Goal: Information Seeking & Learning: Compare options

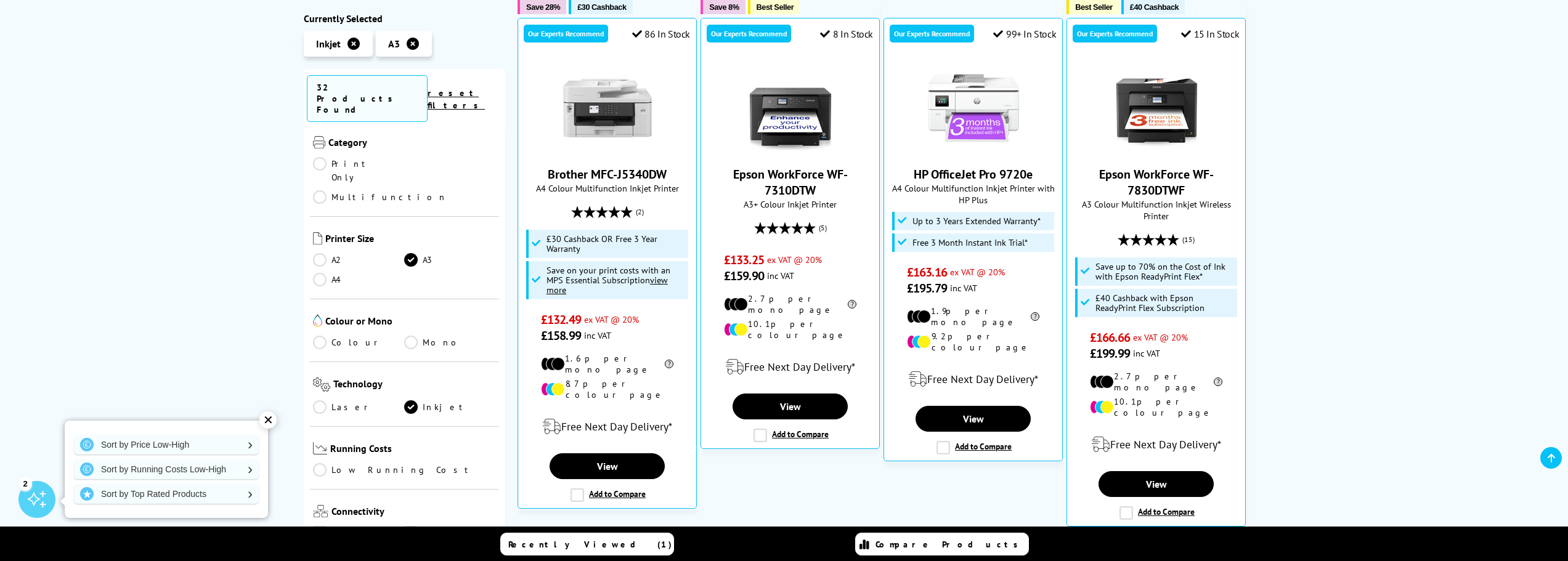
scroll to position [123, 0]
click at [421, 129] on div "Category Print Only Multifunction" at bounding box center [404, 164] width 190 height 96
click at [418, 185] on link "Multifunction" at bounding box center [380, 192] width 134 height 14
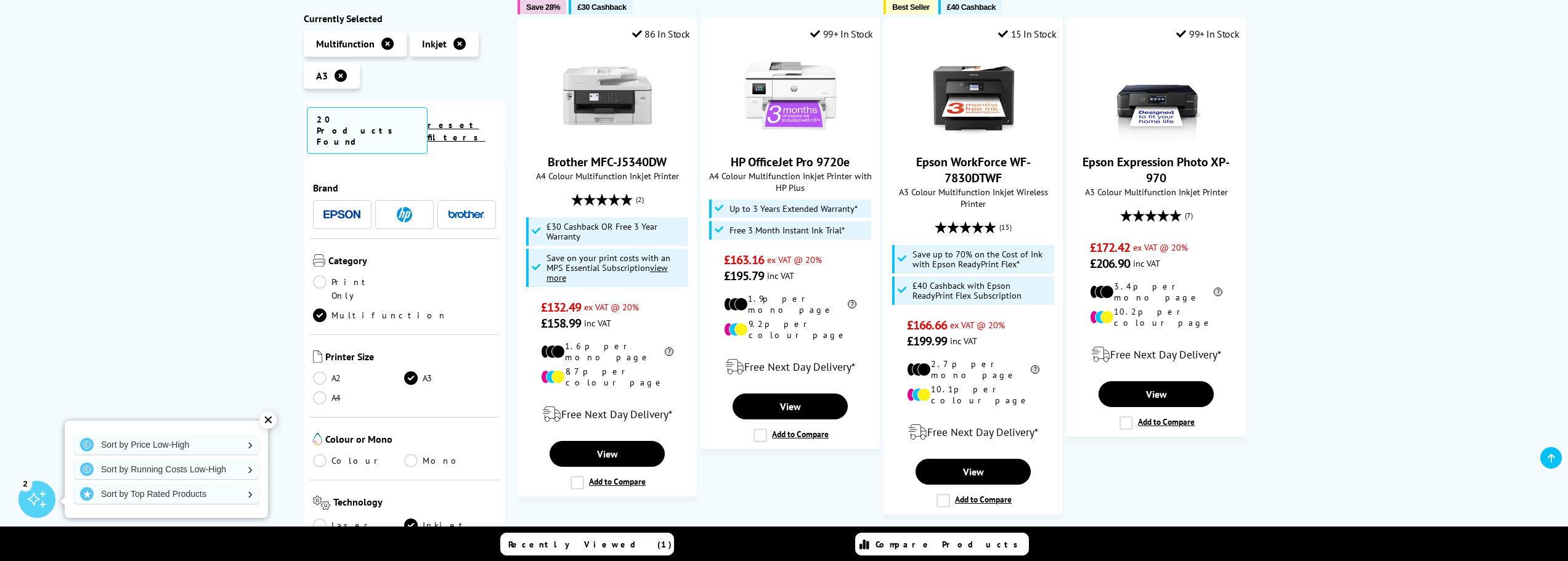
scroll to position [123, 0]
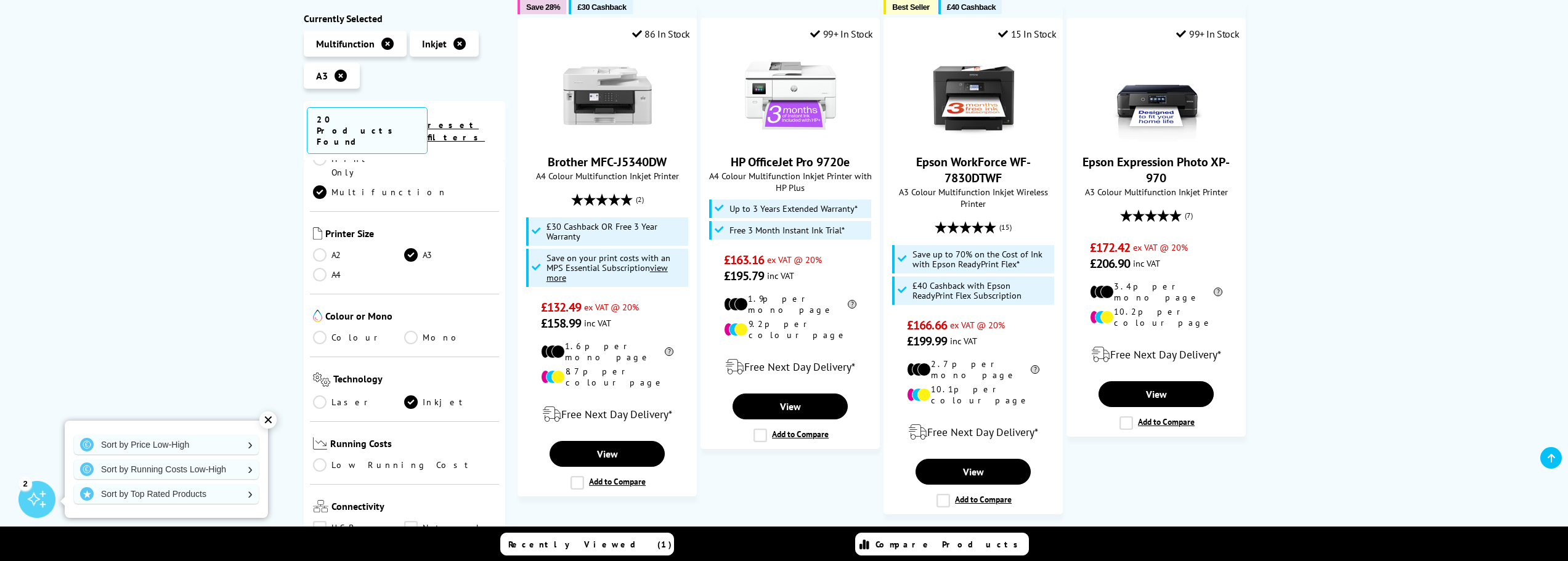
click at [326, 268] on link "A4" at bounding box center [358, 274] width 92 height 14
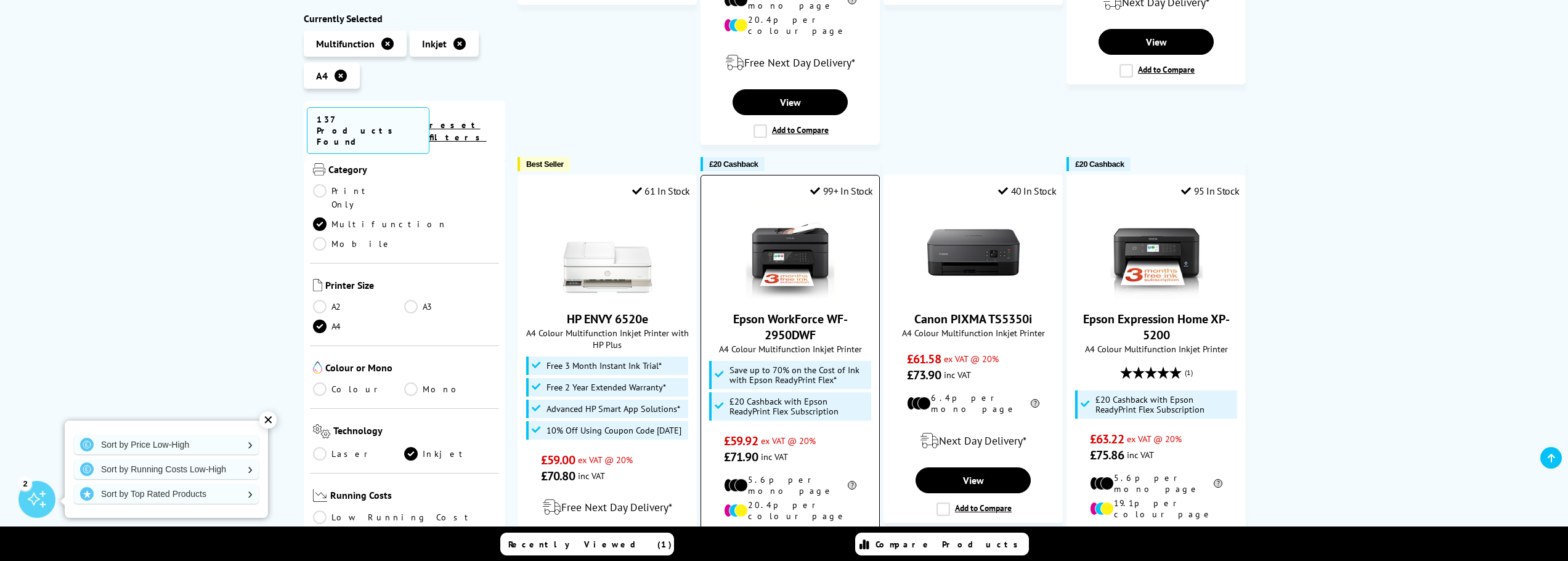
scroll to position [616, 0]
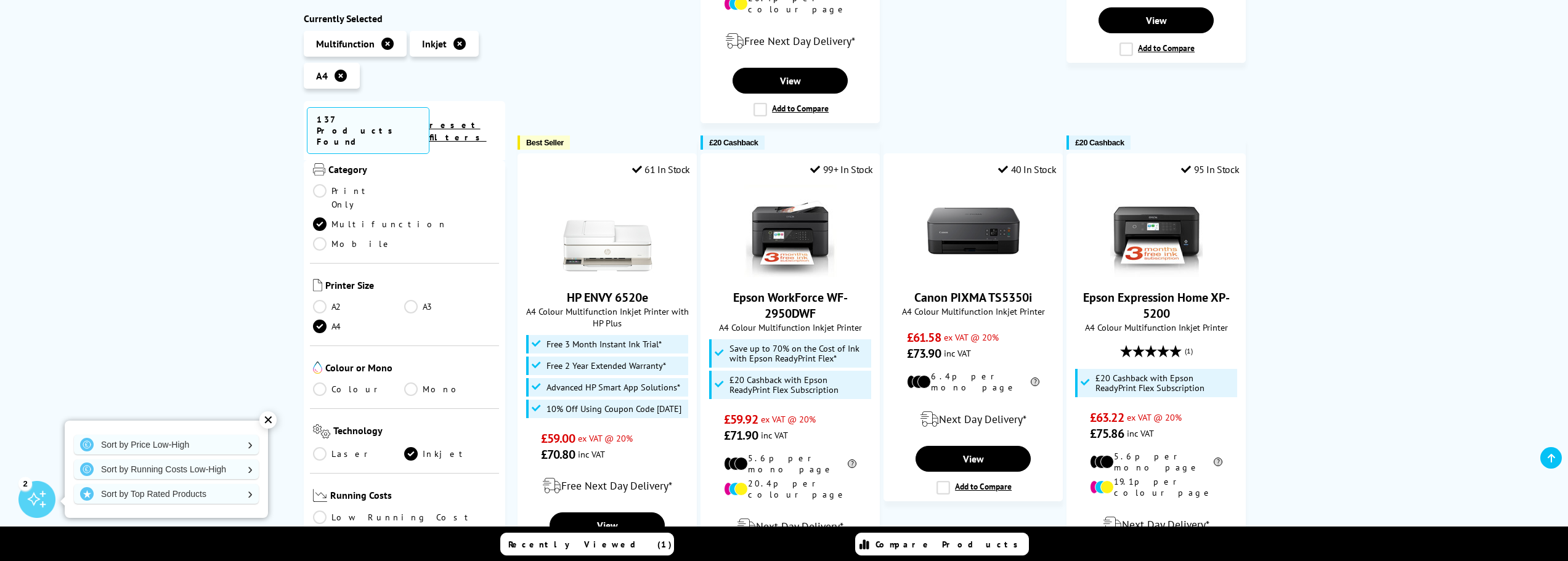
click at [319, 383] on link "Colour" at bounding box center [358, 389] width 92 height 14
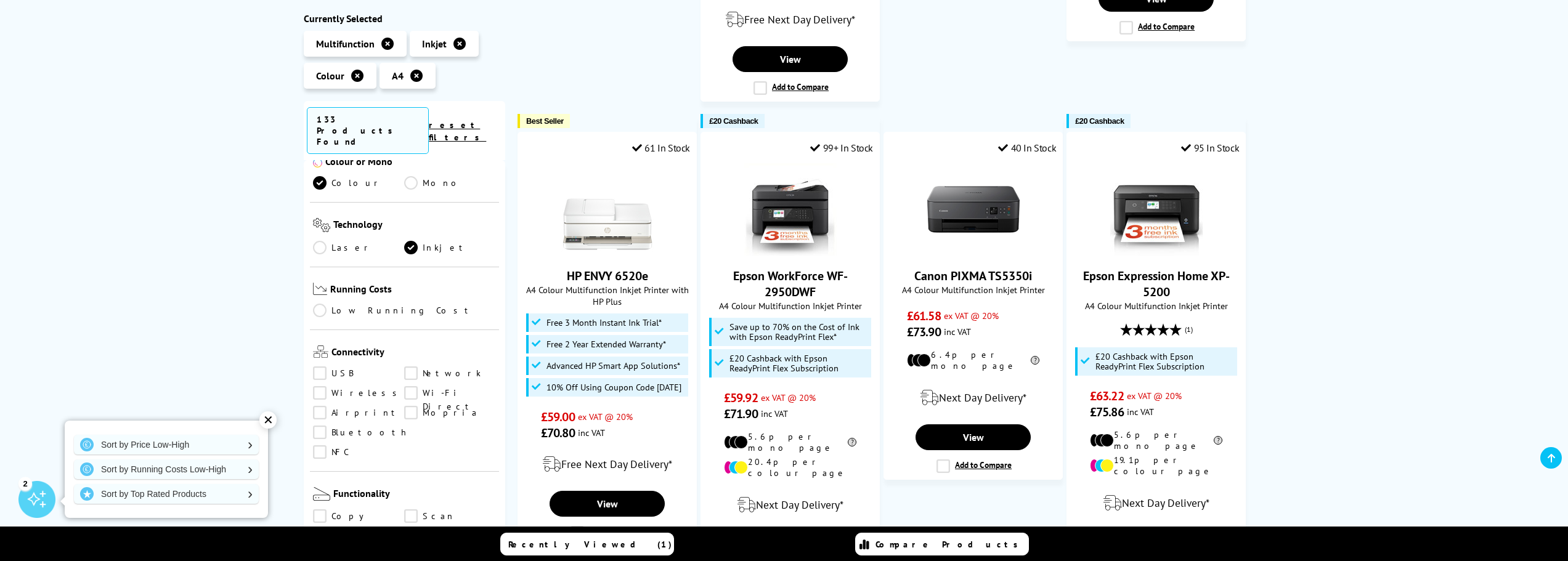
scroll to position [370, 0]
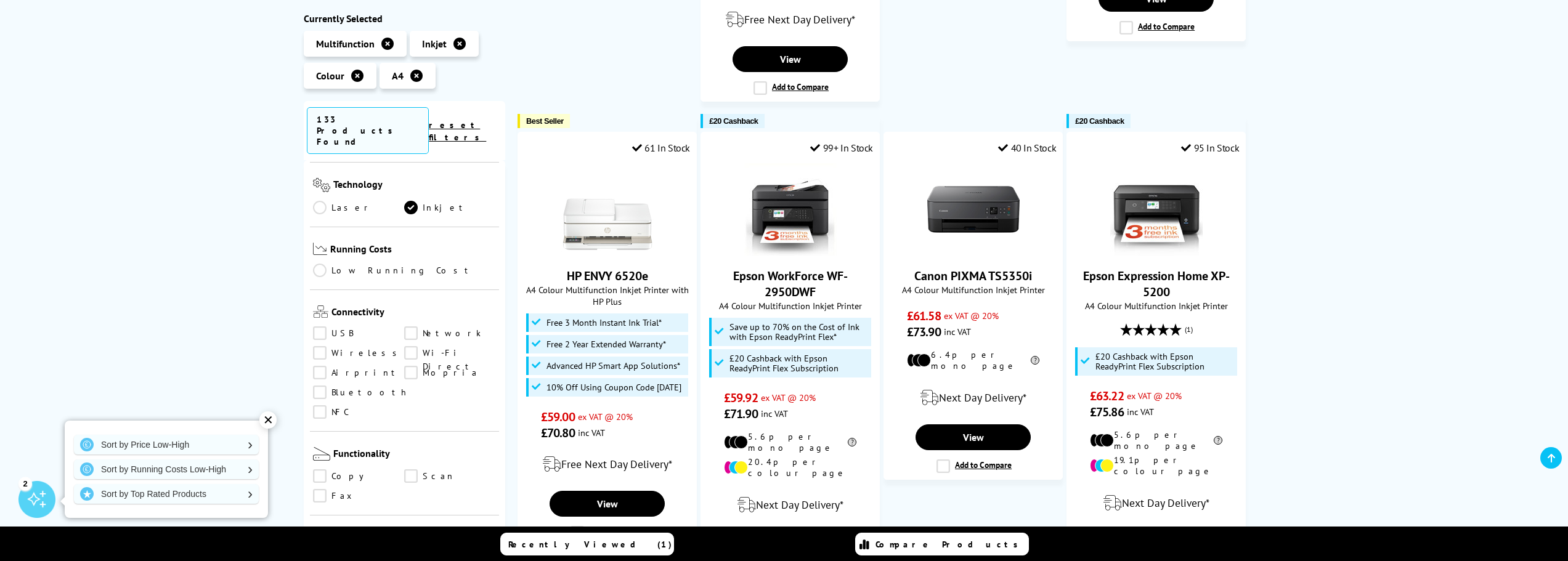
click at [319, 347] on link "Wireless" at bounding box center [358, 354] width 92 height 14
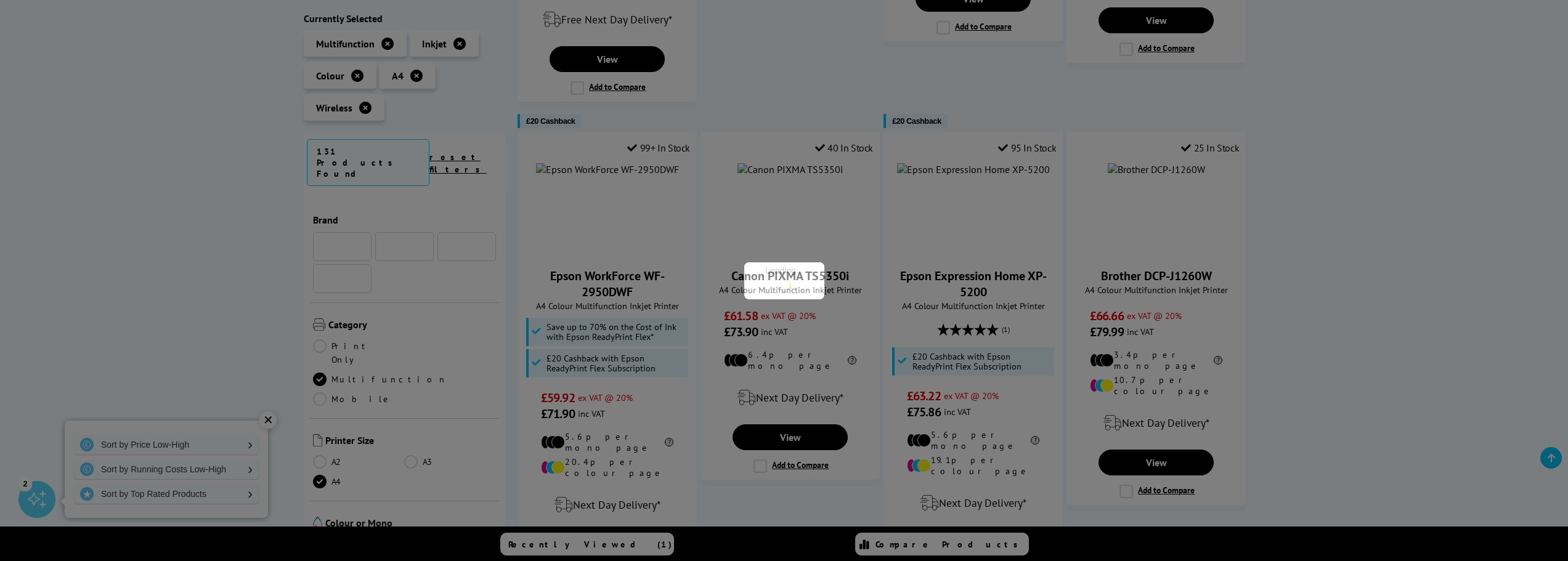
scroll to position [373, 0]
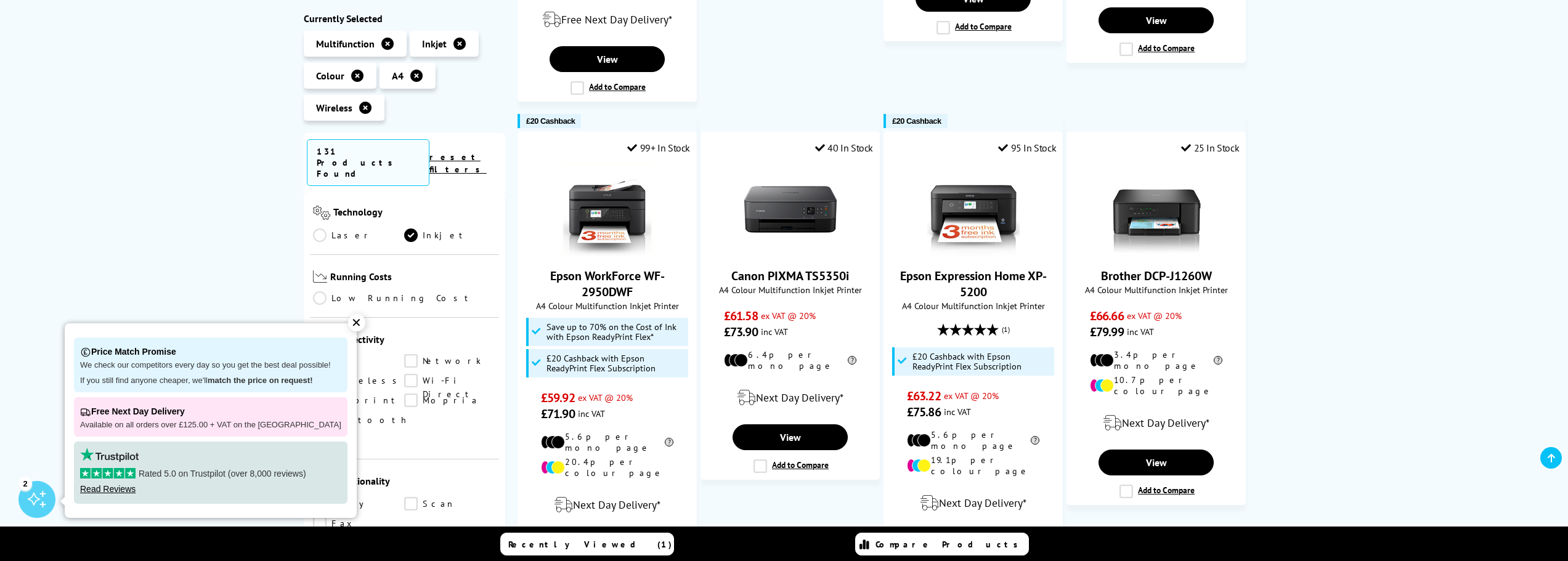
click at [351, 321] on div "✕" at bounding box center [356, 322] width 18 height 18
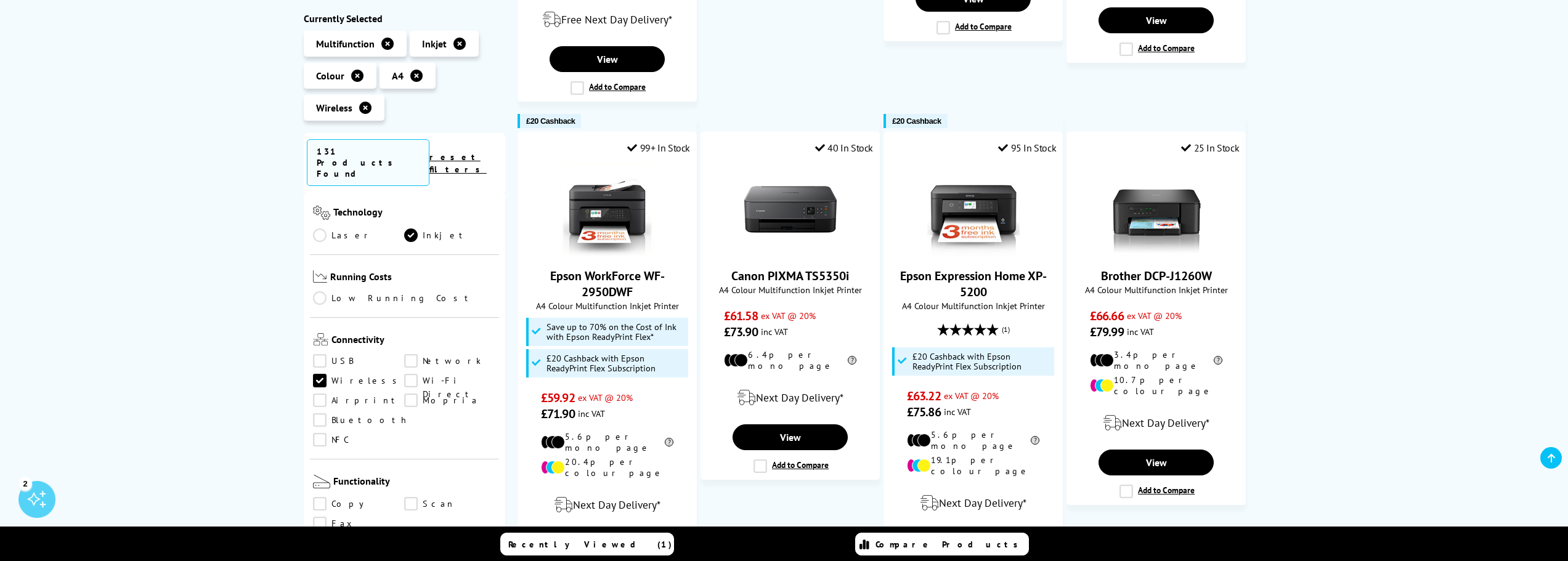
click at [320, 394] on link "Airprint" at bounding box center [358, 401] width 92 height 14
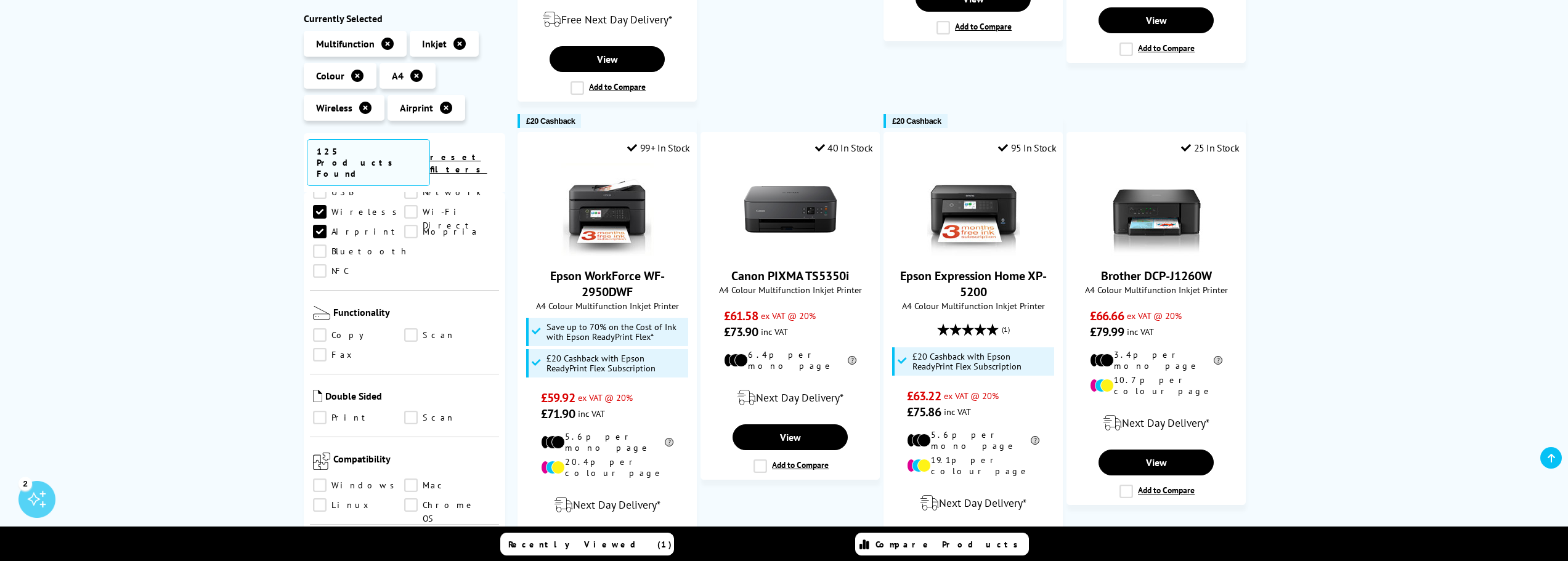
scroll to position [559, 0]
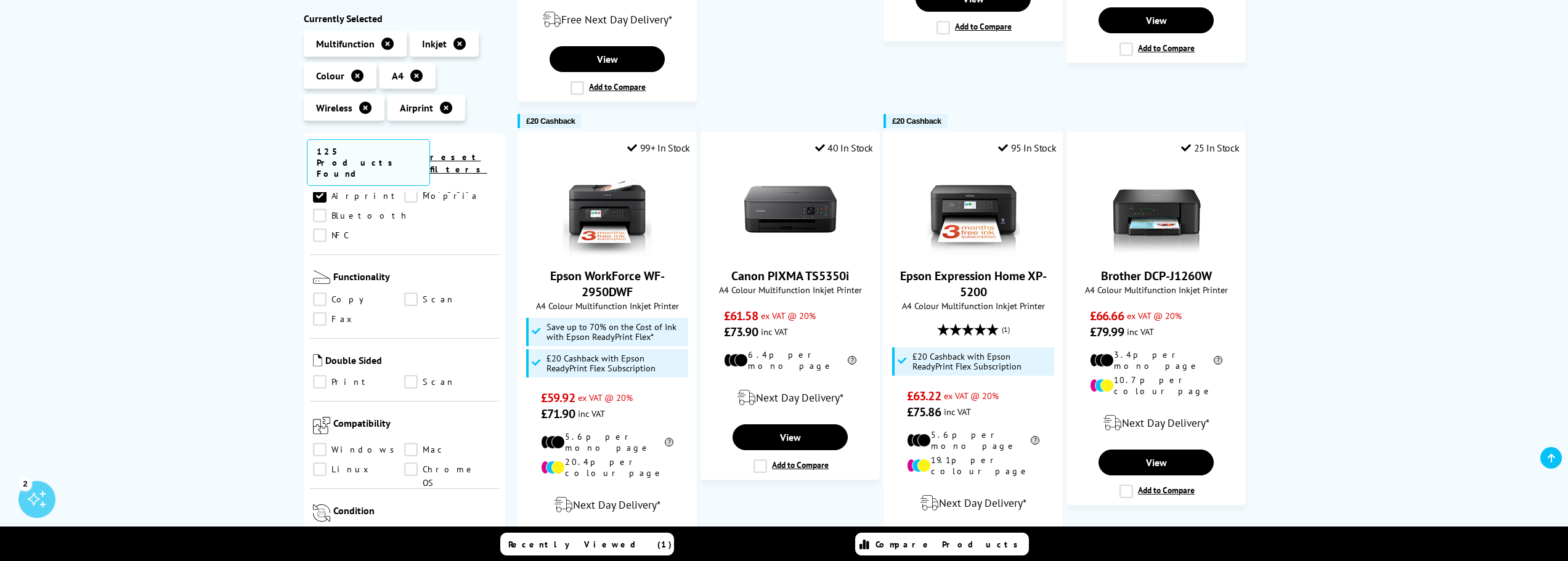
click at [412, 293] on link "Scan" at bounding box center [450, 300] width 92 height 14
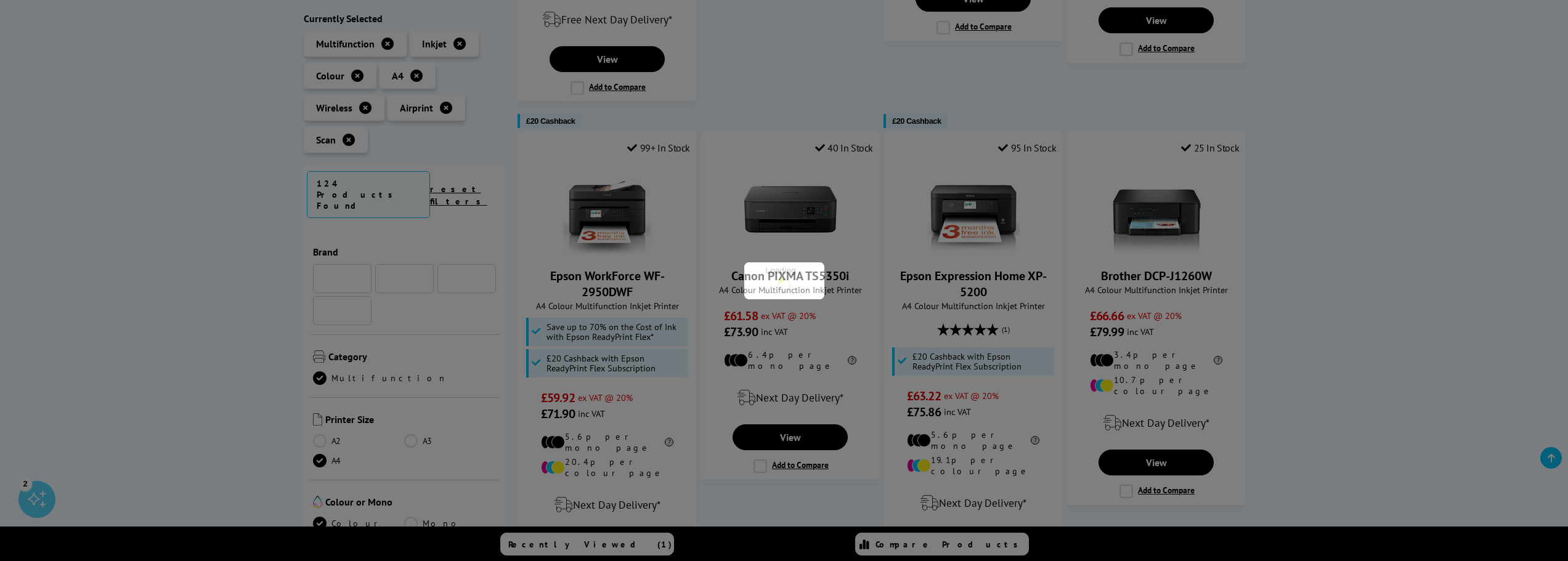
scroll to position [559, 0]
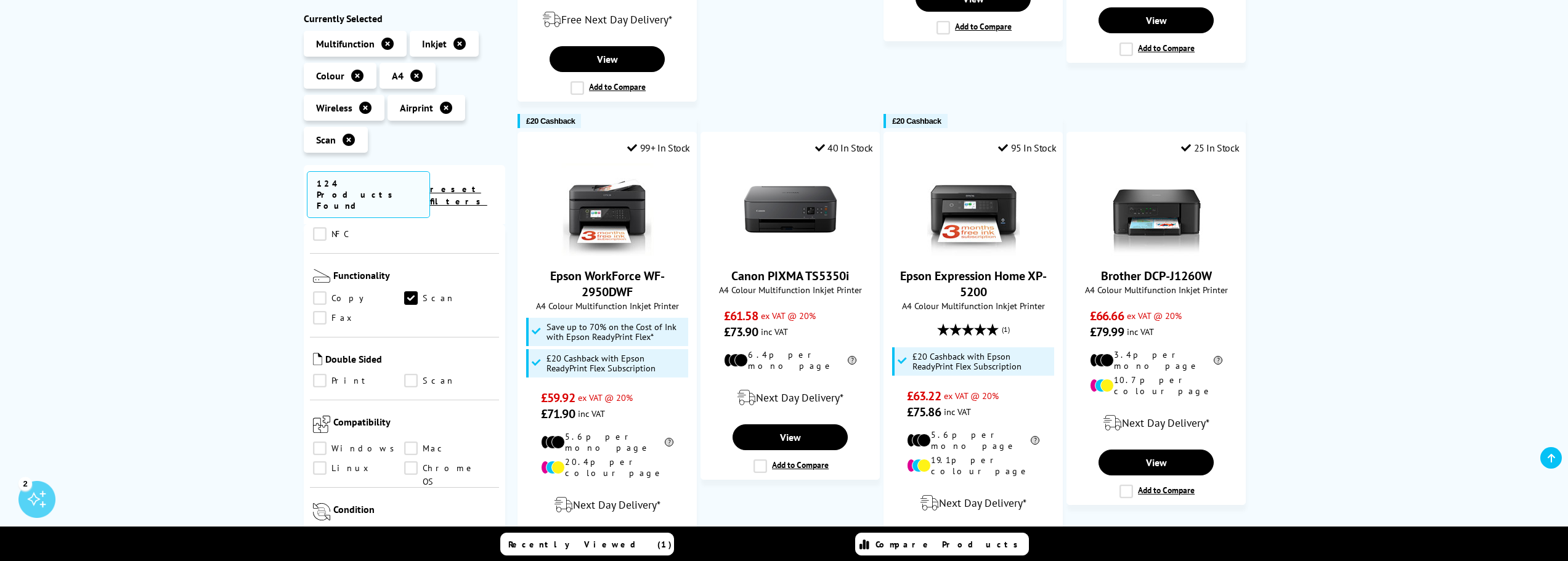
click at [323, 292] on link "Copy" at bounding box center [358, 299] width 92 height 14
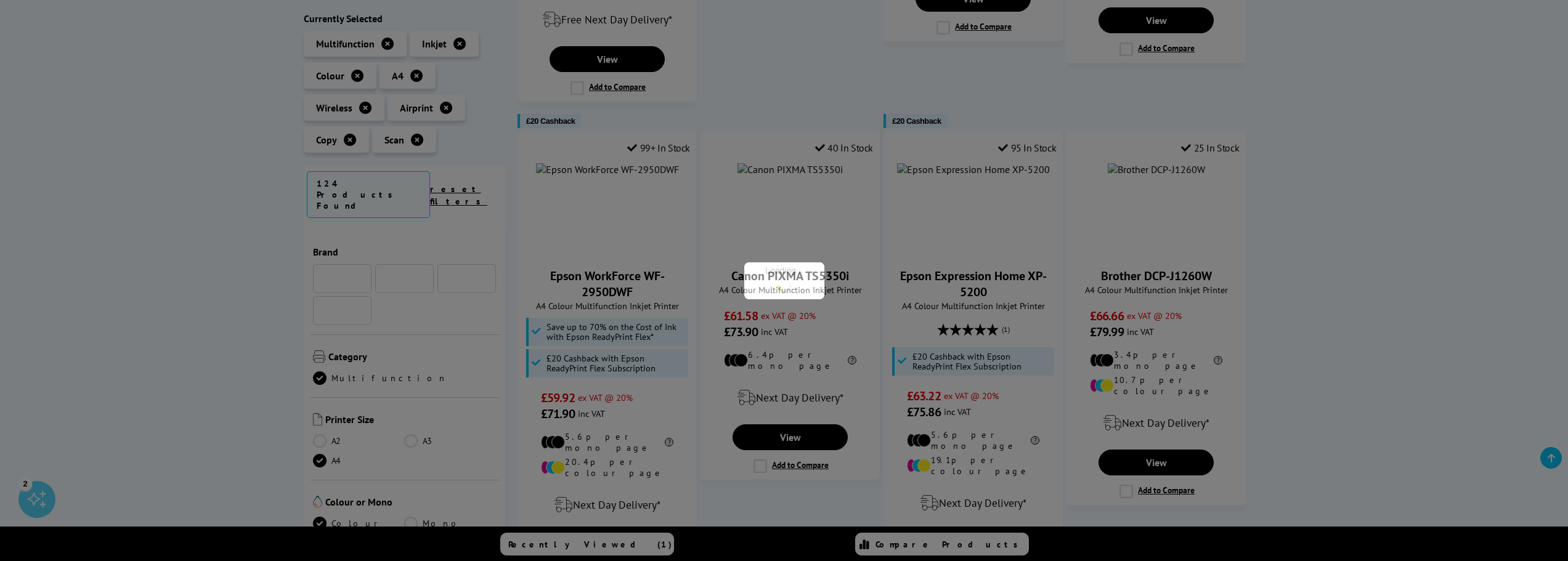
scroll to position [559, 0]
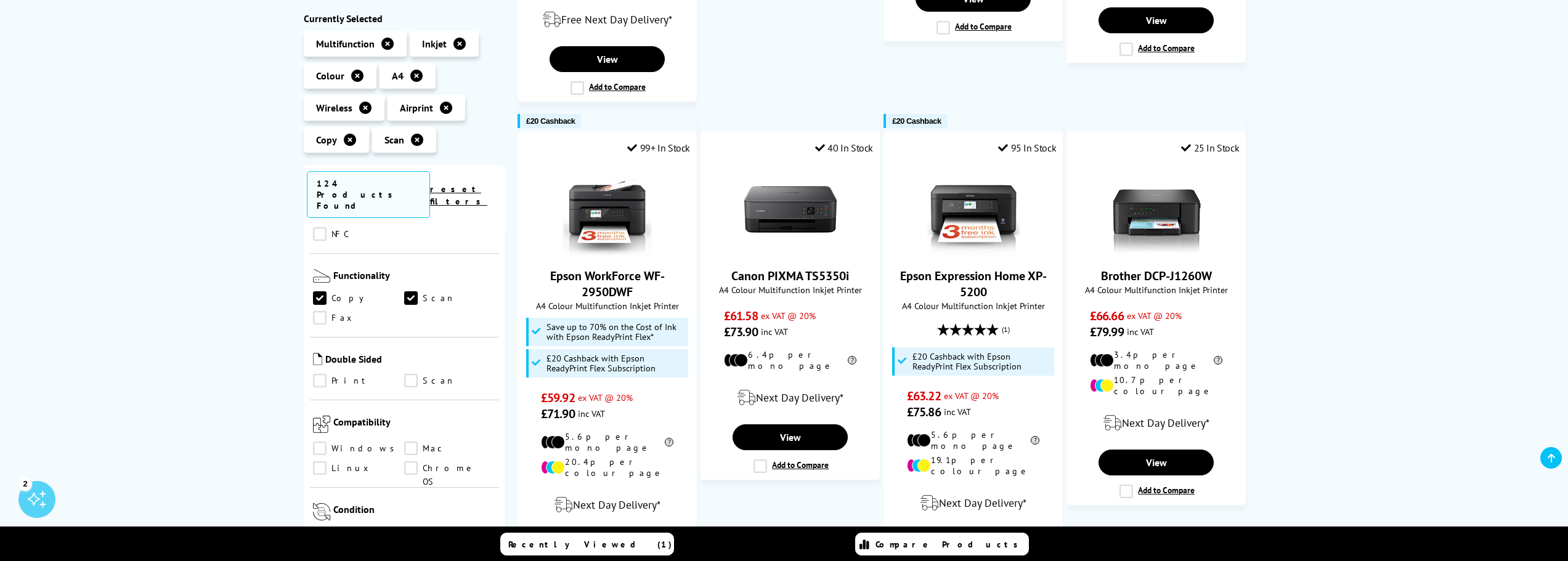
click at [319, 374] on link "Print" at bounding box center [358, 381] width 92 height 14
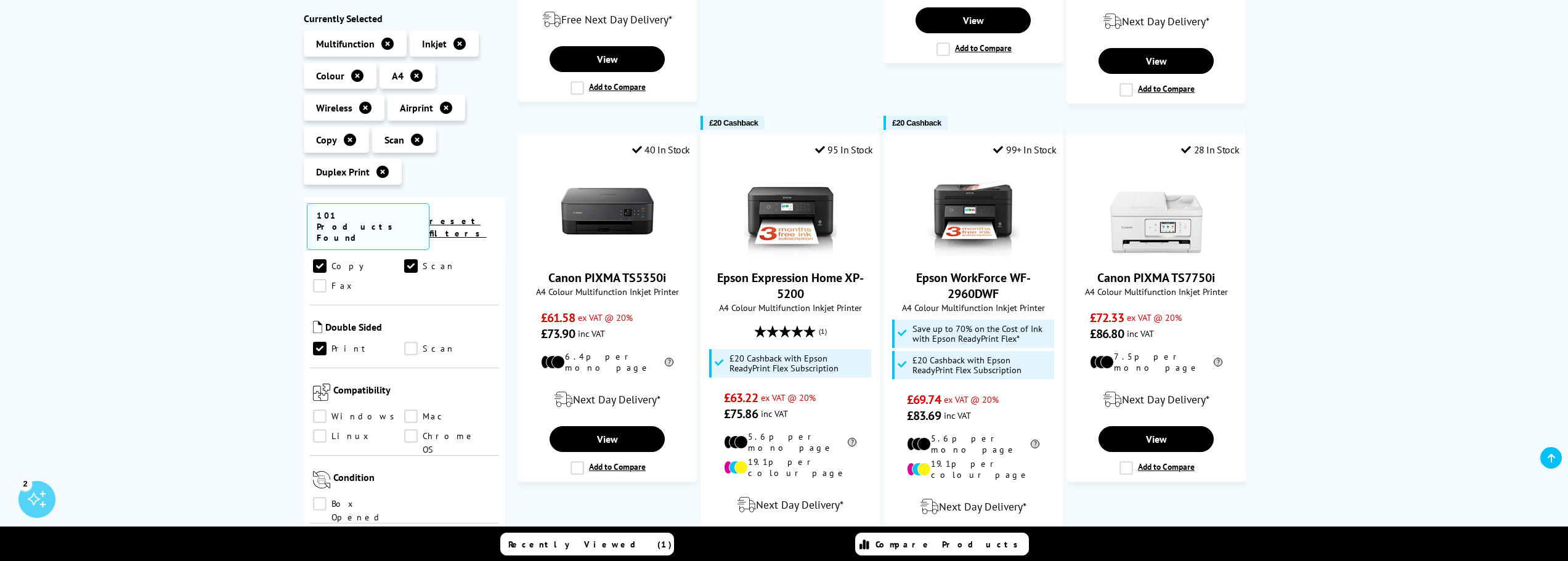
scroll to position [620, 0]
click at [416, 345] on link "Scan" at bounding box center [450, 351] width 92 height 14
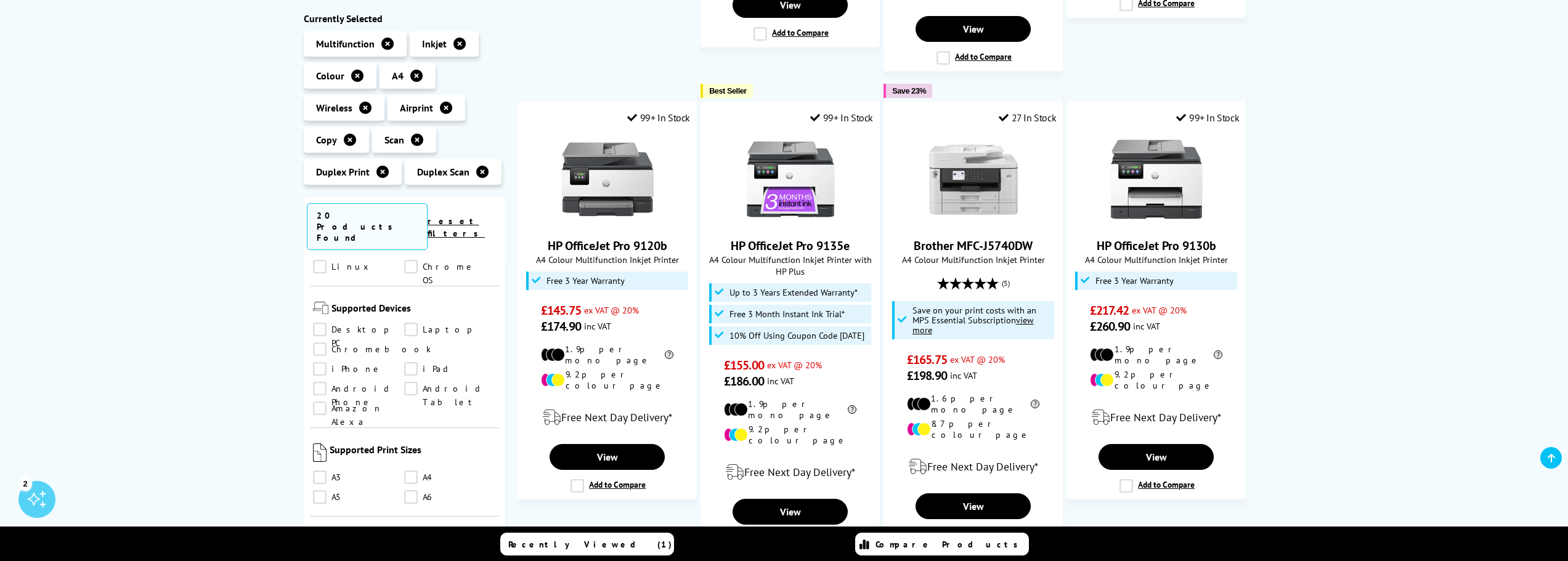
scroll to position [867, 0]
click at [320, 396] on link "A3" at bounding box center [358, 403] width 92 height 14
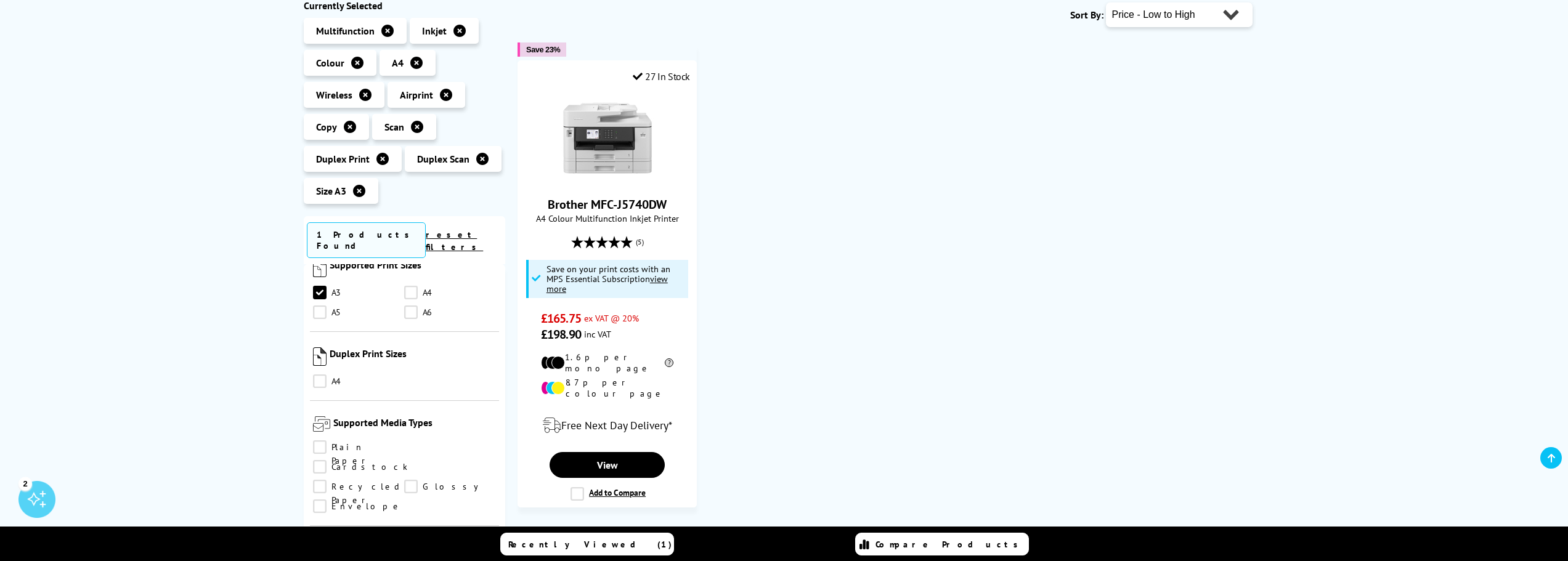
scroll to position [184, 0]
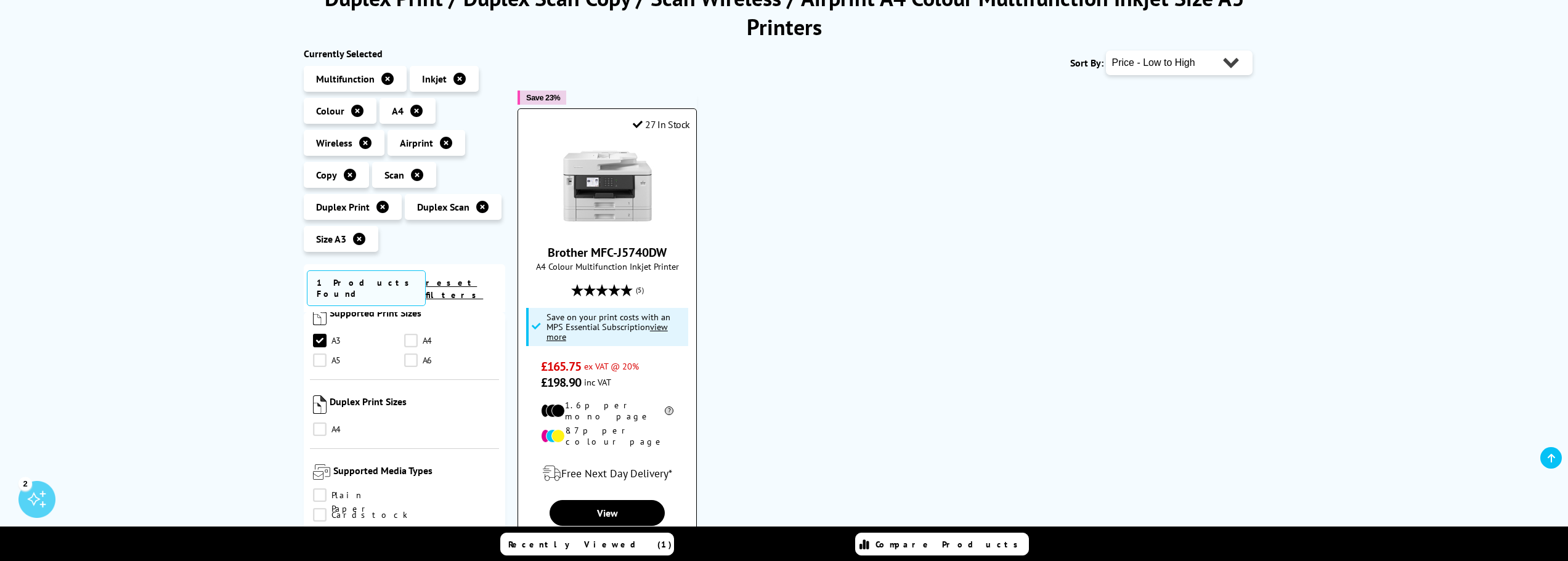
click at [611, 255] on link "Brother MFC-J5740DW" at bounding box center [607, 252] width 119 height 16
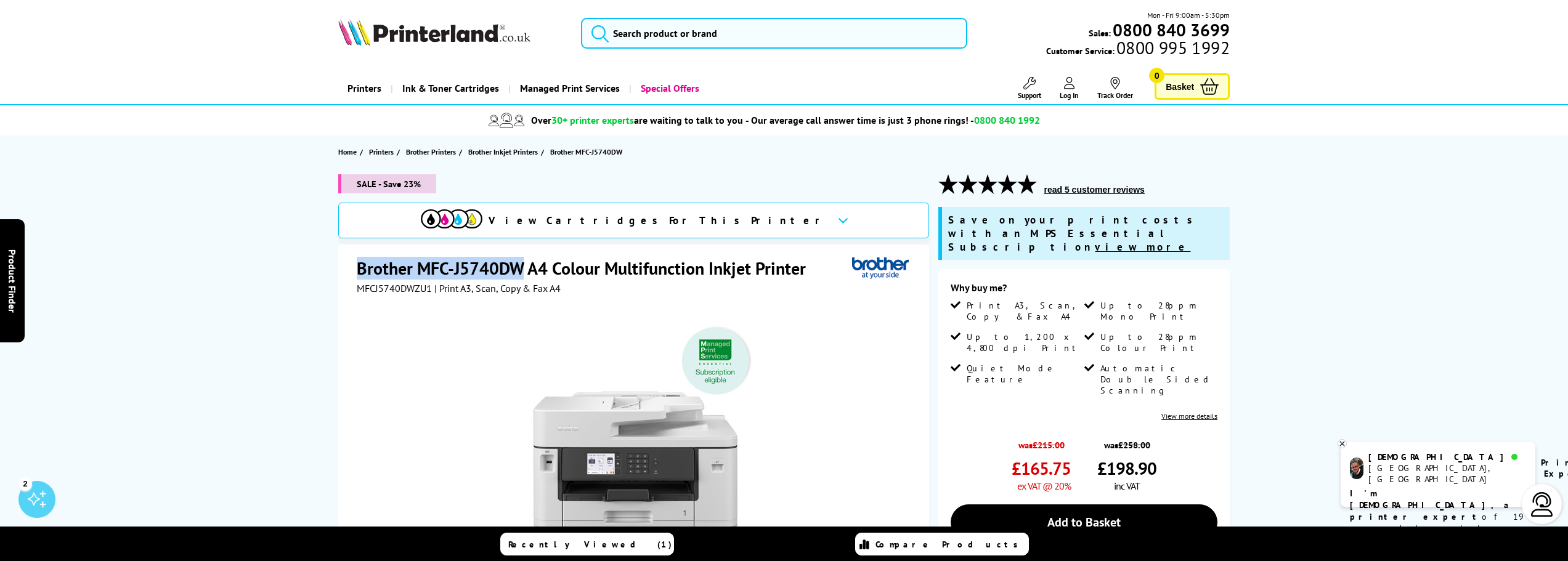
drag, startPoint x: 358, startPoint y: 267, endPoint x: 525, endPoint y: 268, distance: 167.0
click at [525, 268] on h1 "Brother MFC-J5740DW A4 Colour Multifunction Inkjet Printer" at bounding box center [587, 268] width 461 height 23
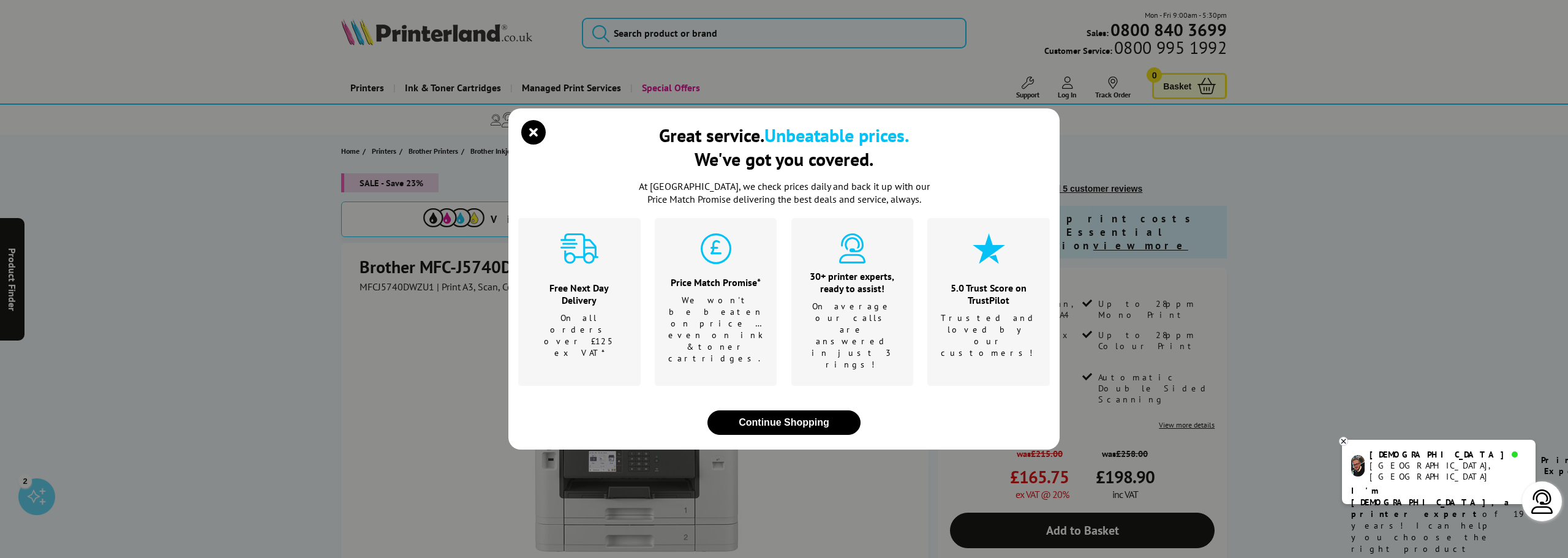
drag, startPoint x: 497, startPoint y: 268, endPoint x: 509, endPoint y: 404, distance: 136.5
click at [500, 409] on div "Great service. Unbeatable prices. We've got you covered. At [GEOGRAPHIC_DATA], …" at bounding box center [784, 279] width 1568 height 558
click at [764, 410] on button "Continue Shopping" at bounding box center [784, 422] width 153 height 24
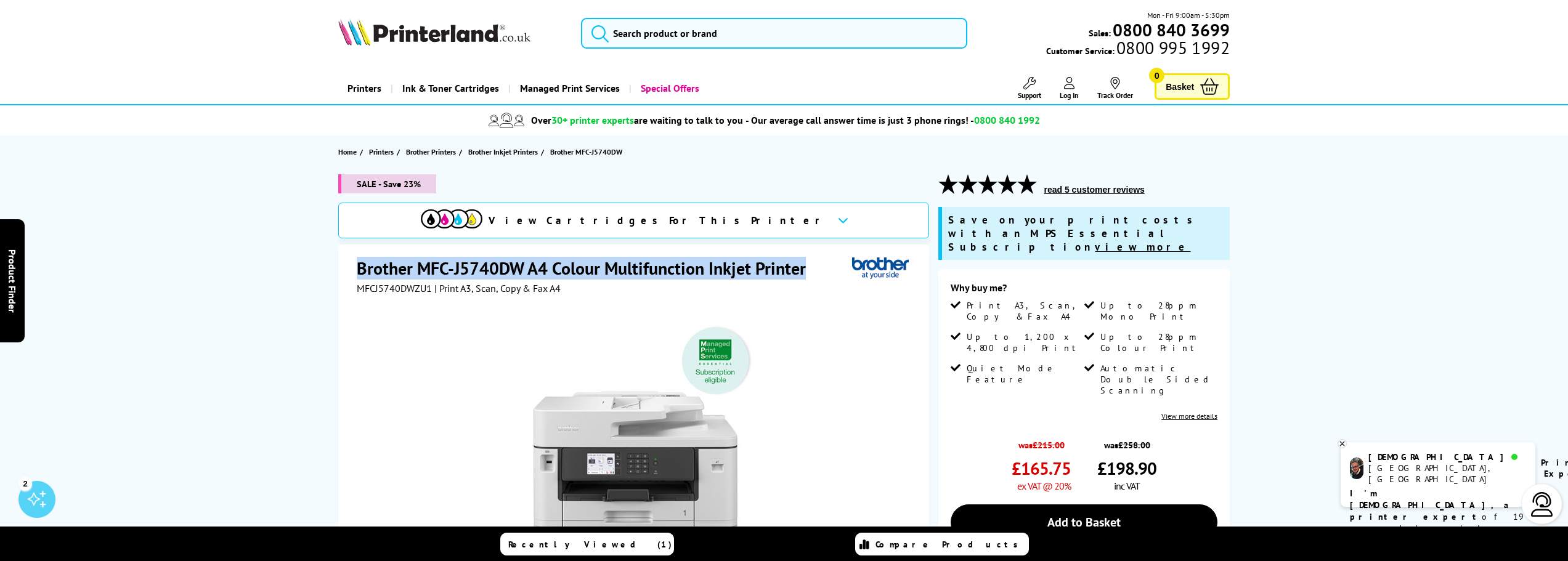
drag, startPoint x: 357, startPoint y: 268, endPoint x: 810, endPoint y: 276, distance: 453.1
click at [810, 276] on h1 "Brother MFC-J5740DW A4 Colour Multifunction Inkjet Printer" at bounding box center [587, 268] width 461 height 23
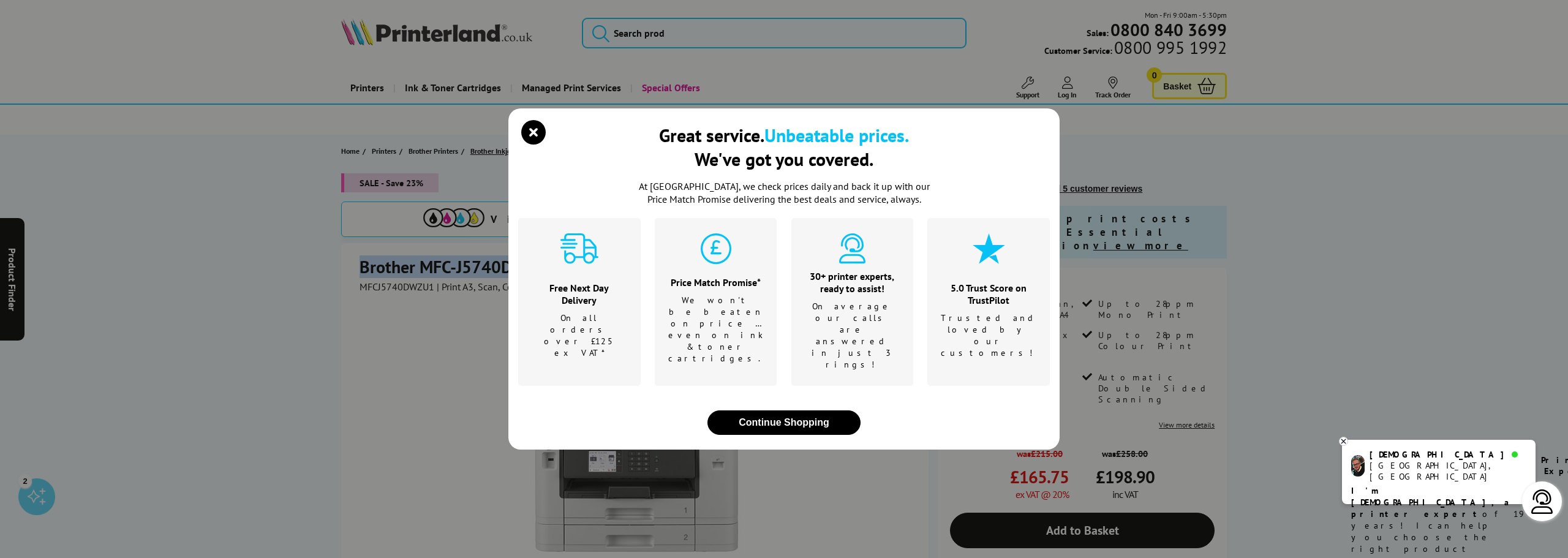
click at [534, 145] on icon "close modal" at bounding box center [534, 132] width 24 height 24
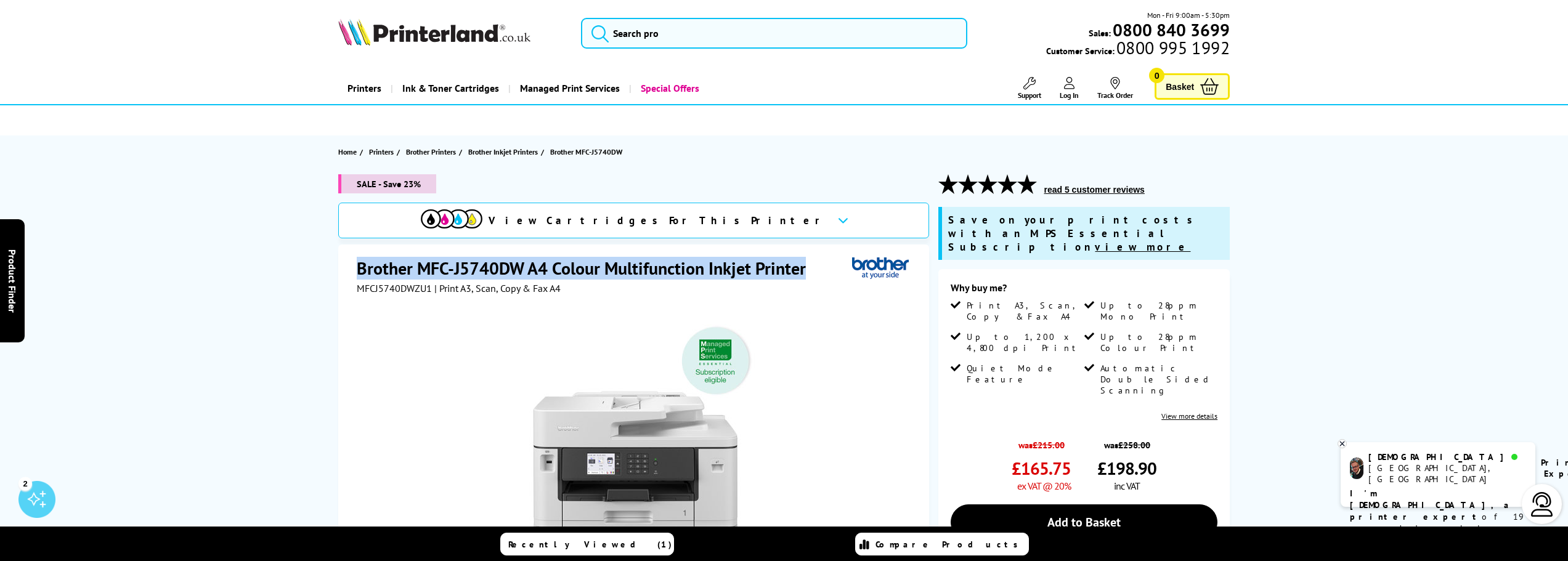
copy h1 "Brother MFC-J5740DW A4 Colour Multifunction Inkjet Printer"
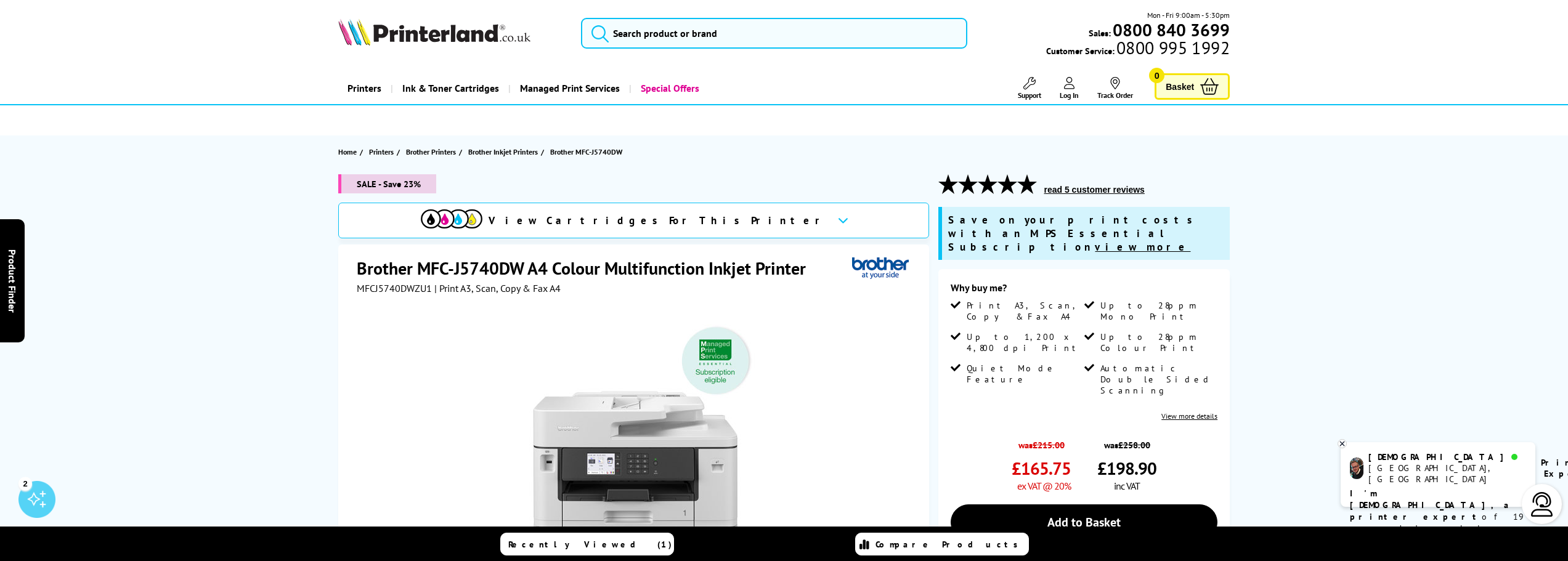
click at [658, 220] on span "View Cartridges For This Printer" at bounding box center [658, 220] width 339 height 14
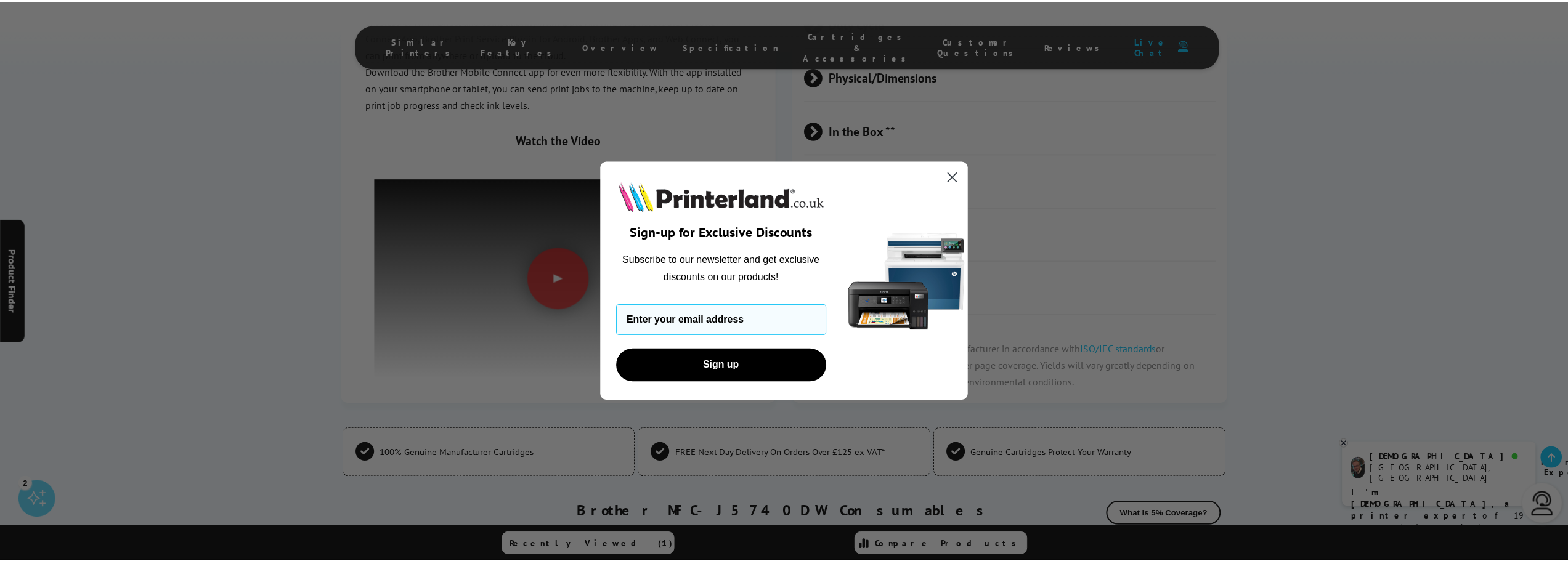
scroll to position [3944, 0]
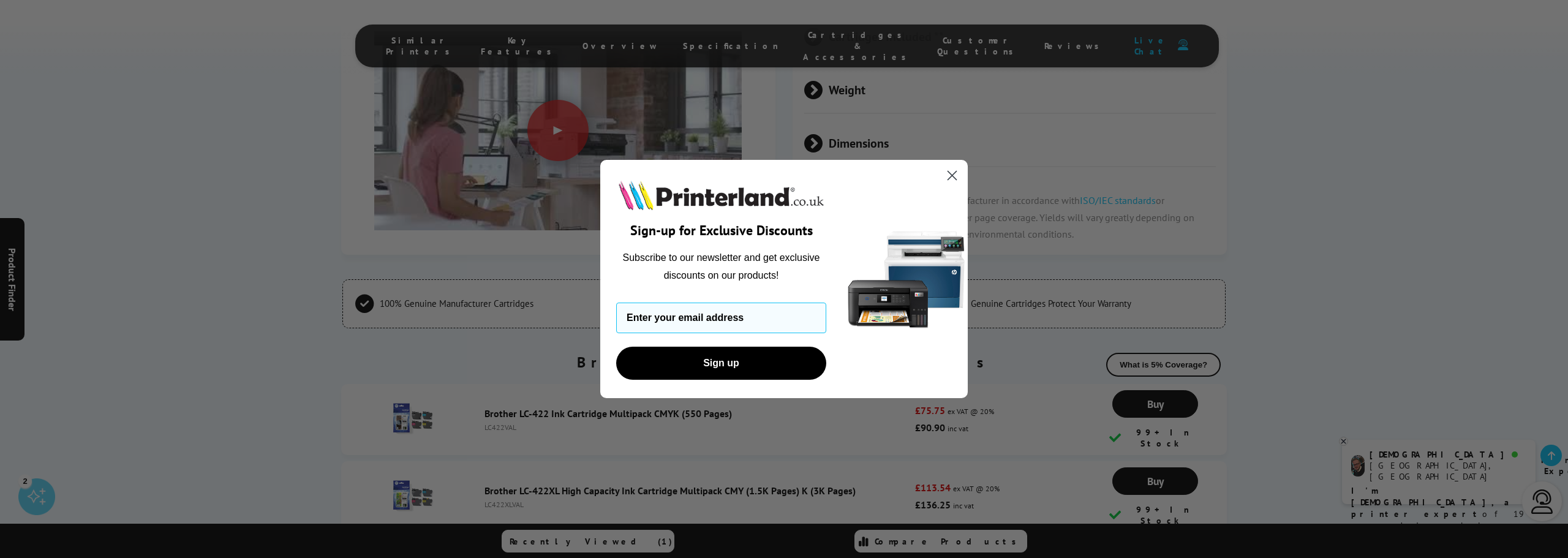
click at [952, 174] on icon "Close dialog" at bounding box center [952, 175] width 8 height 8
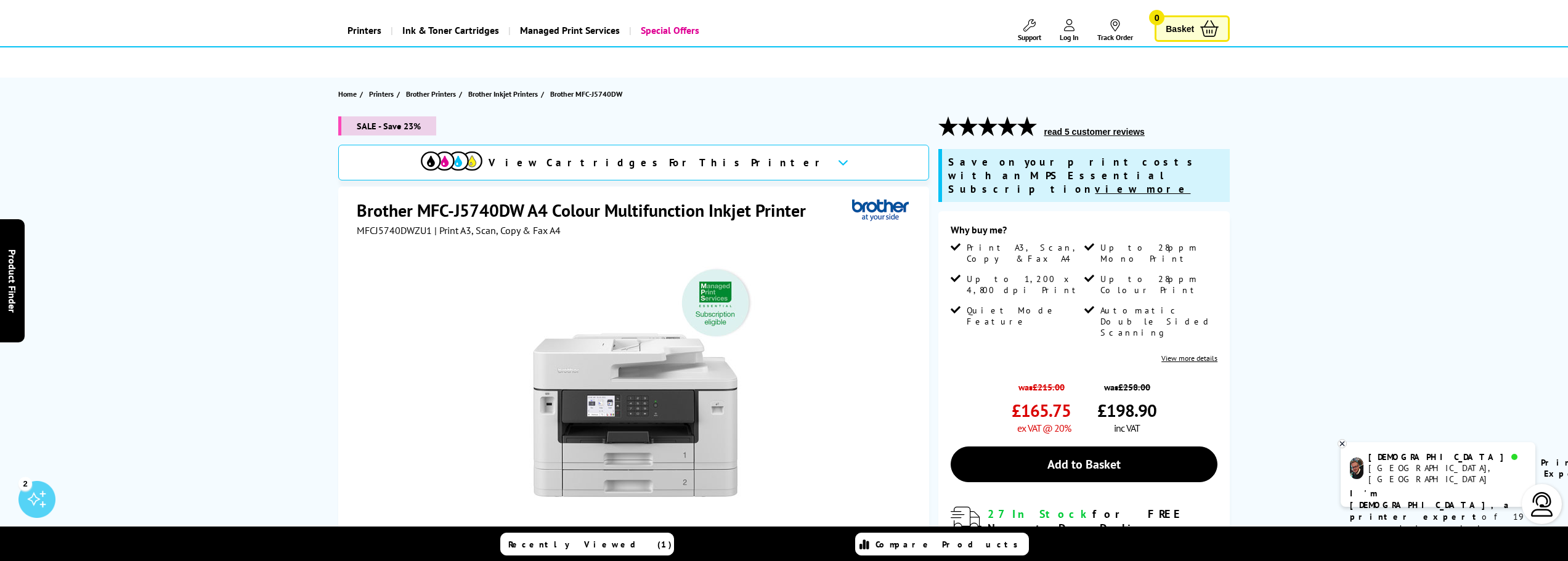
scroll to position [62, 0]
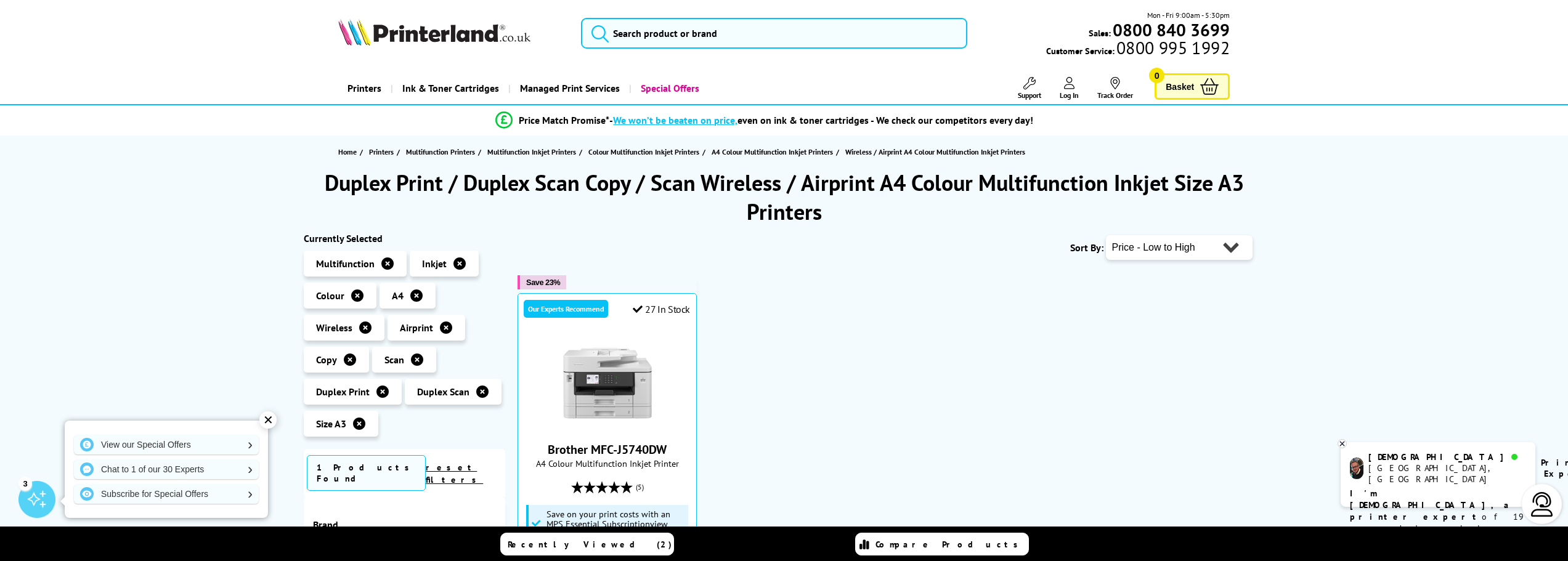
click at [454, 265] on icon at bounding box center [460, 264] width 12 height 12
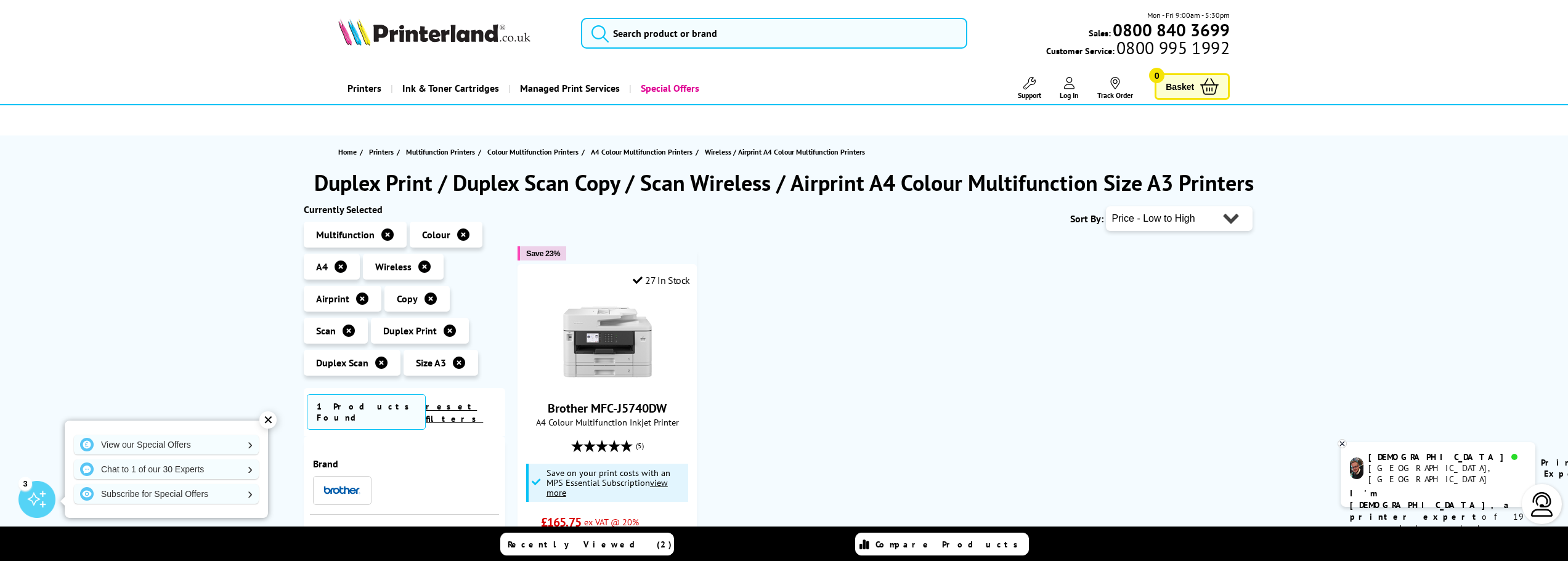
click at [449, 331] on icon at bounding box center [450, 331] width 12 height 12
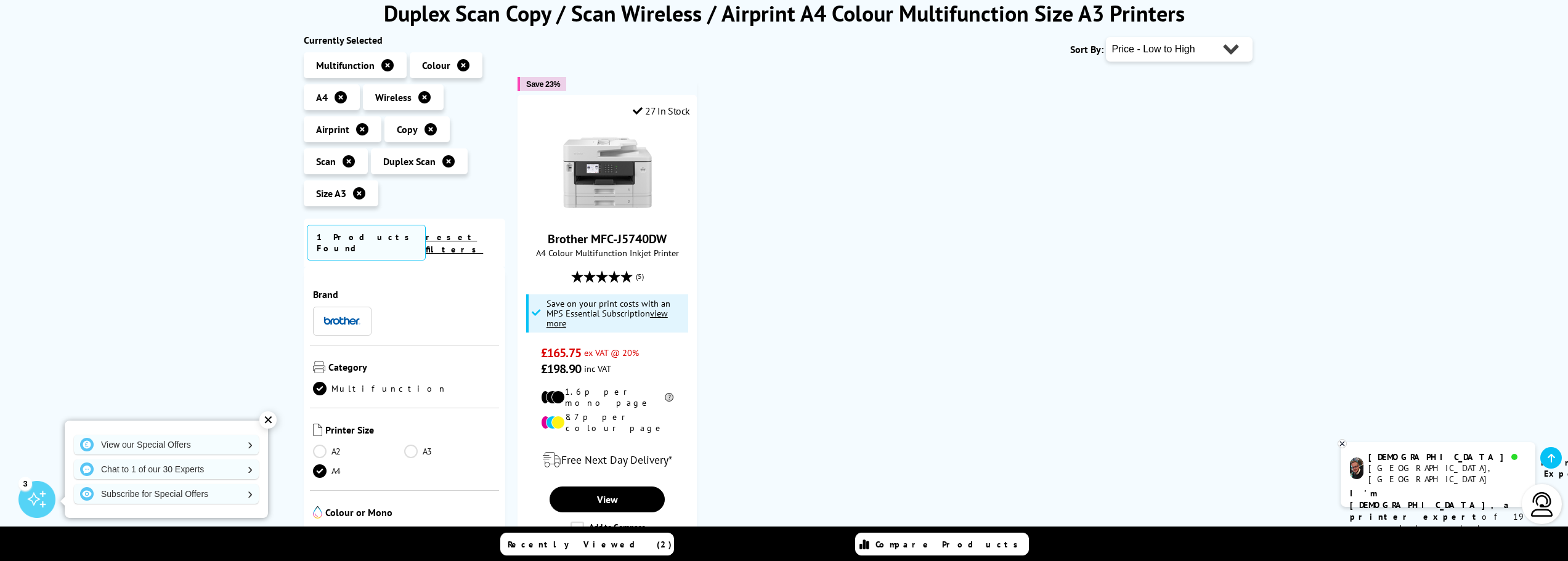
scroll to position [184, 0]
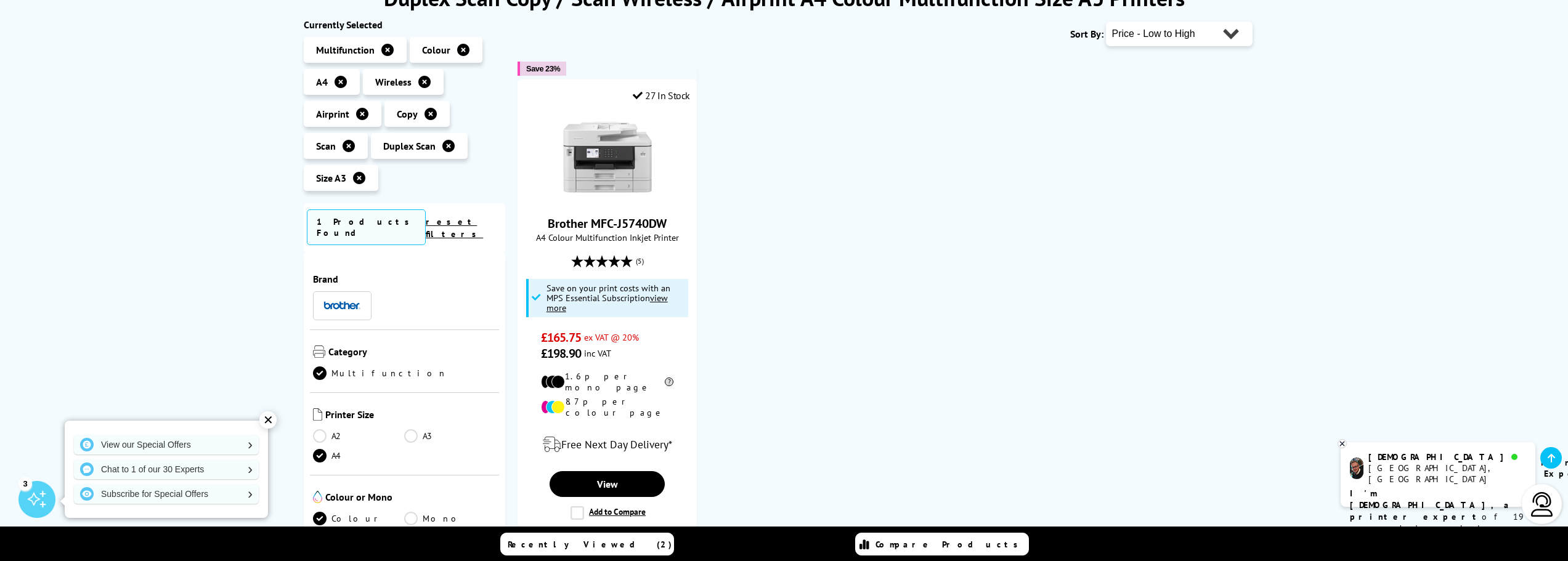
click at [364, 181] on icon at bounding box center [359, 178] width 12 height 12
